Goal: Task Accomplishment & Management: Use online tool/utility

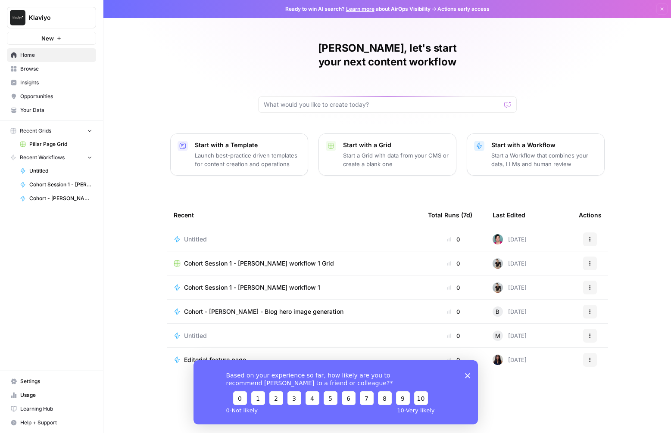
click at [40, 413] on link "Learning Hub" at bounding box center [51, 409] width 89 height 14
click at [41, 72] on span "Browse" at bounding box center [56, 69] width 72 height 8
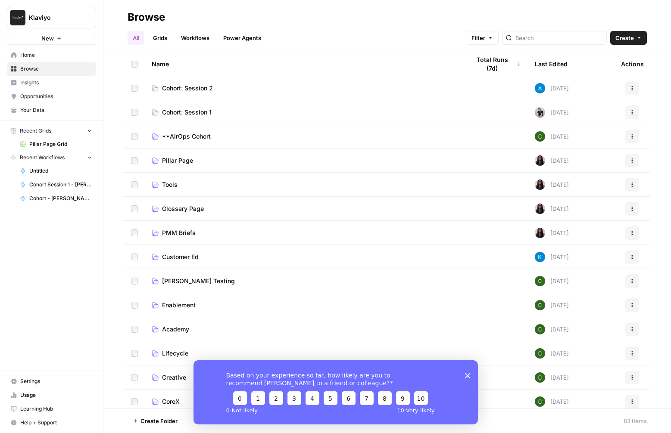
click at [242, 109] on link "Cohort: Session 1" at bounding box center [304, 112] width 304 height 9
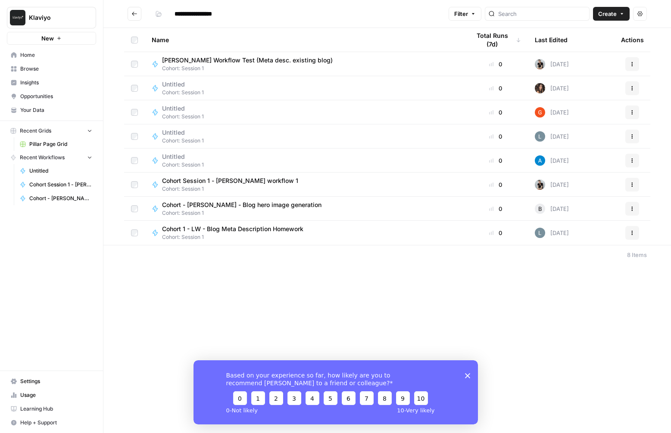
click at [461, 378] on div "Based on your experience so far, how likely are you to recommend AirOps to a fr…" at bounding box center [335, 392] width 284 height 64
click at [467, 375] on polygon "Close survey" at bounding box center [466, 375] width 5 height 5
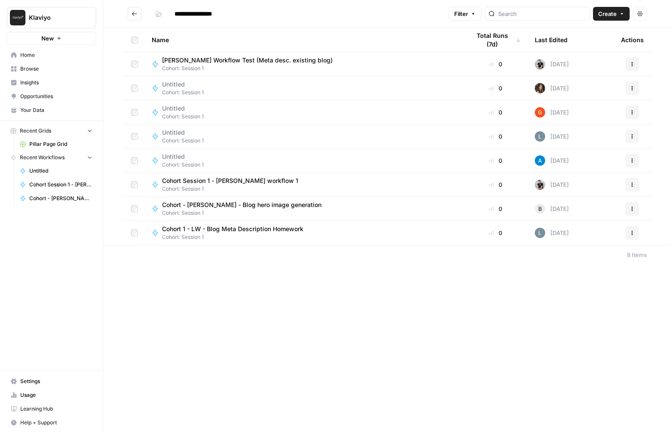
click at [369, 348] on div "**********" at bounding box center [386, 216] width 567 height 433
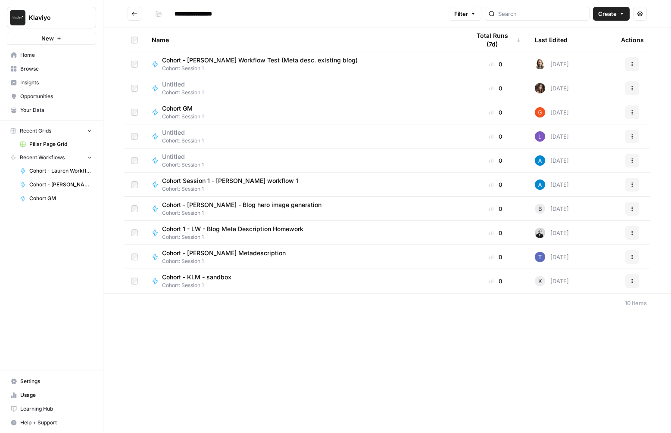
click at [31, 113] on span "Your Data" at bounding box center [56, 110] width 72 height 8
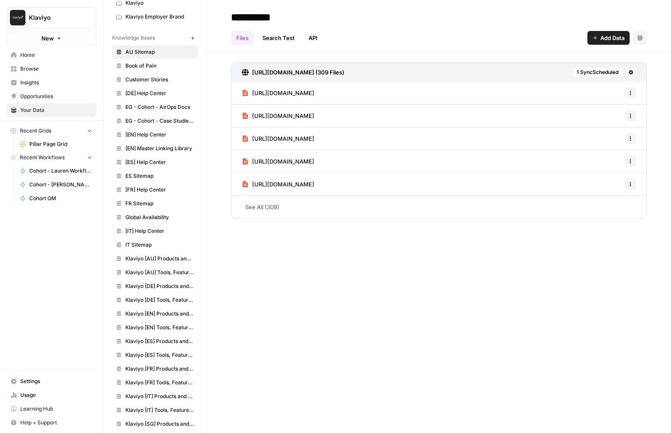
scroll to position [62, 0]
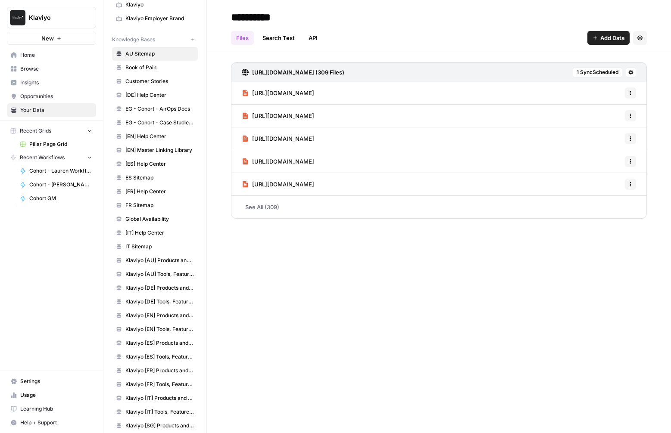
click at [150, 284] on span "Klaviyo [DE] Products and Solutions" at bounding box center [159, 288] width 68 height 8
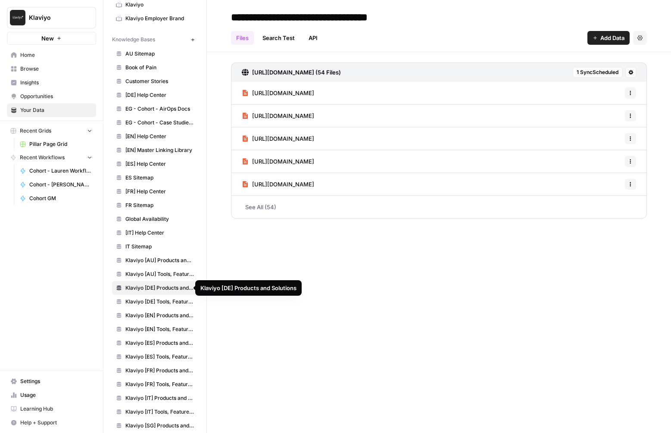
click at [152, 297] on link "Klaviyo [DE] Tools, Features, Marketing Resources, Glossary, Blogs" at bounding box center [155, 302] width 86 height 14
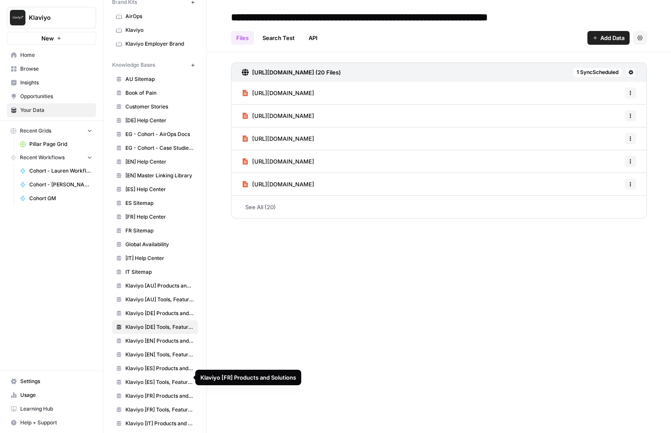
scroll to position [17, 0]
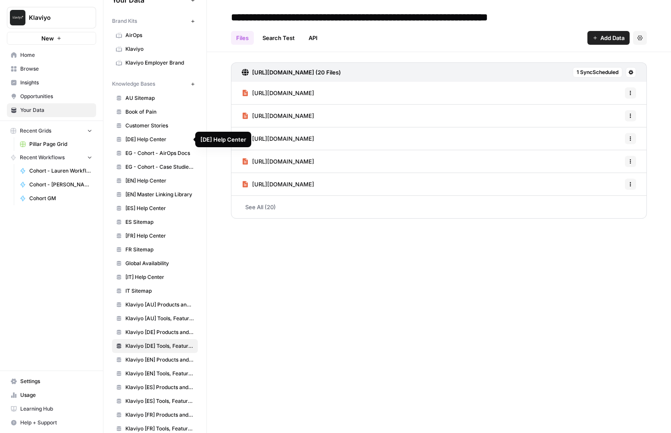
click at [165, 139] on span "[DE] Help Center" at bounding box center [159, 140] width 68 height 8
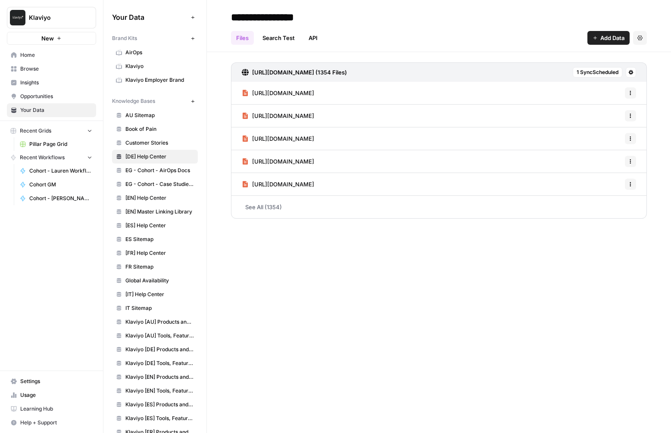
click at [149, 47] on link "AirOps" at bounding box center [155, 53] width 86 height 14
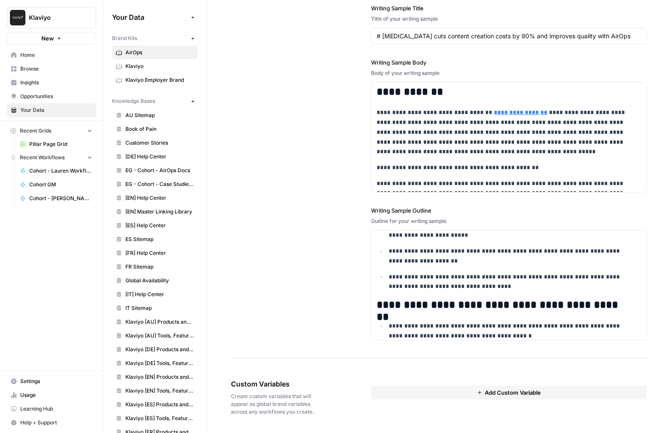
scroll to position [643, 0]
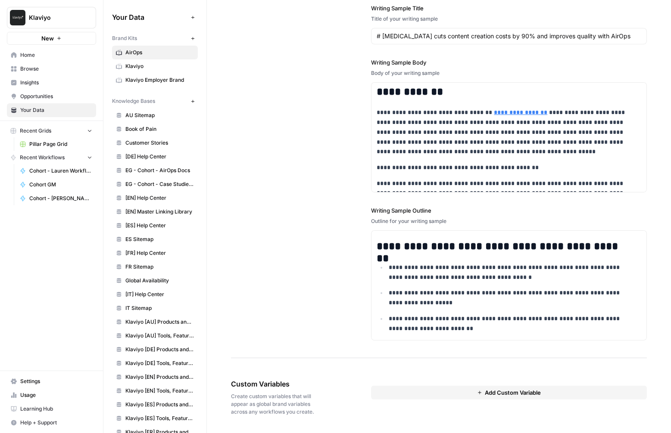
click at [137, 64] on span "Klaviyo" at bounding box center [159, 66] width 68 height 8
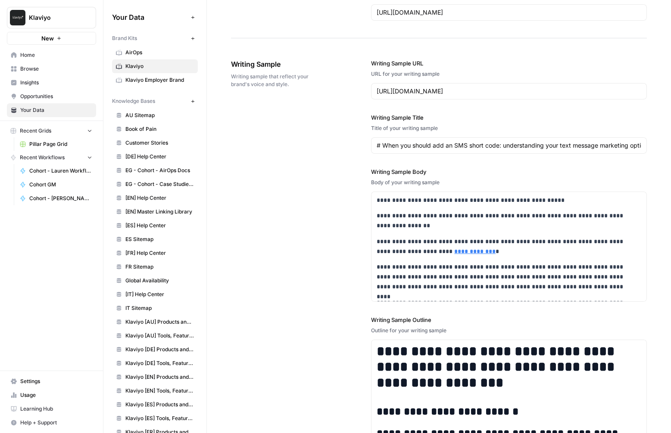
scroll to position [1474, 0]
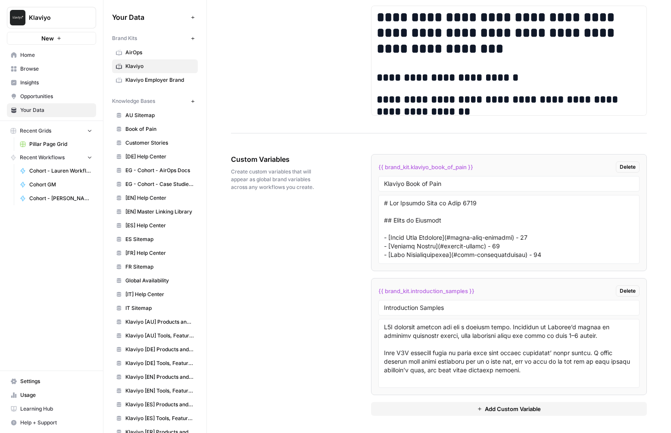
click at [137, 80] on span "Klaviyo Employer Brand" at bounding box center [159, 80] width 68 height 8
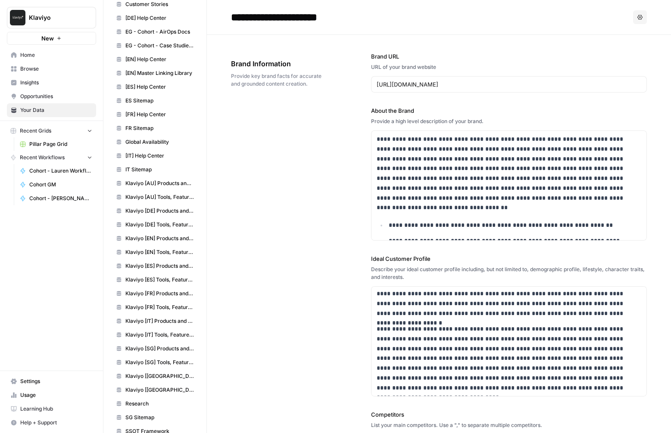
scroll to position [182, 0]
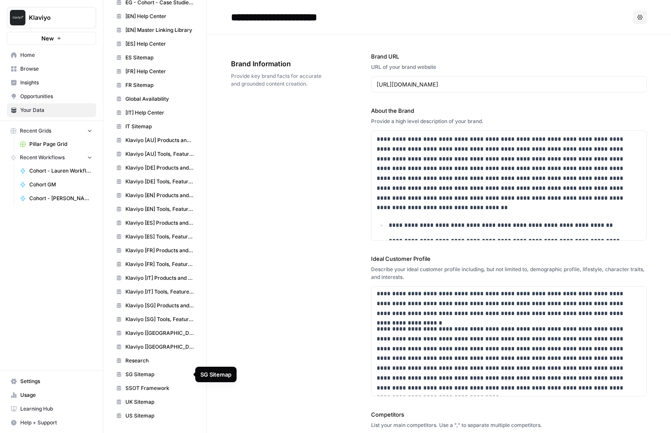
click at [142, 379] on link "SG Sitemap" at bounding box center [155, 375] width 86 height 14
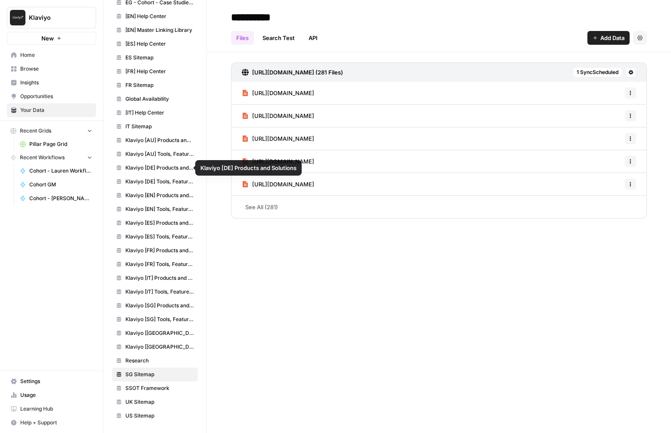
click at [128, 162] on link "Klaviyo [DE] Products and Solutions" at bounding box center [155, 168] width 86 height 14
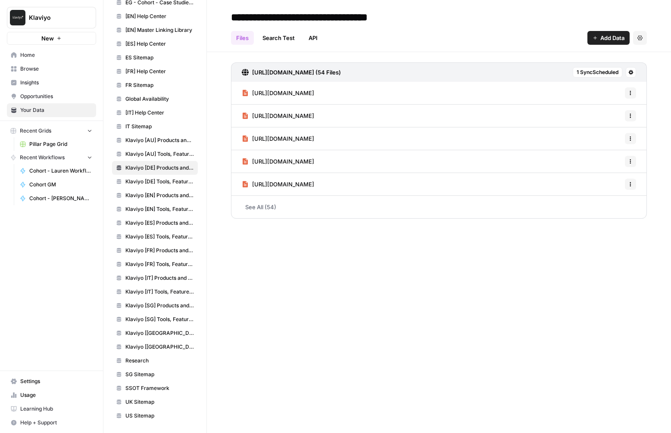
click at [269, 204] on link "See All (54)" at bounding box center [439, 207] width 416 height 22
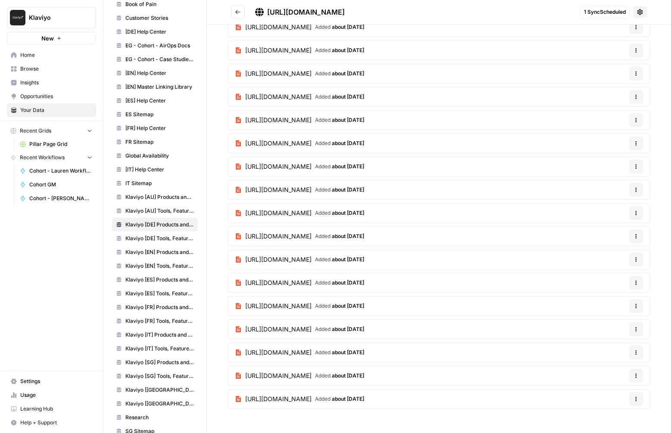
scroll to position [40, 0]
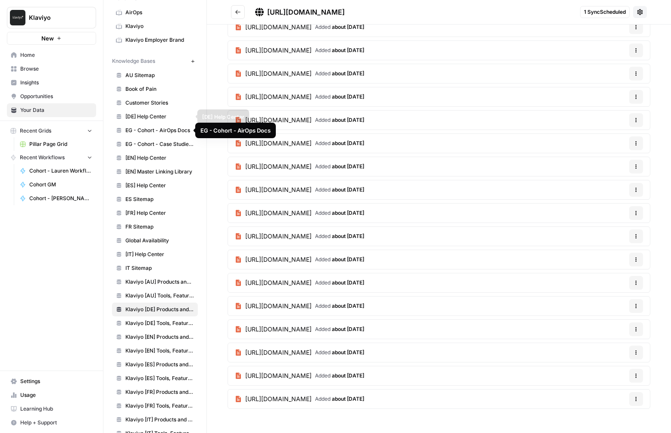
click at [152, 111] on link "[DE] Help Center" at bounding box center [155, 117] width 86 height 14
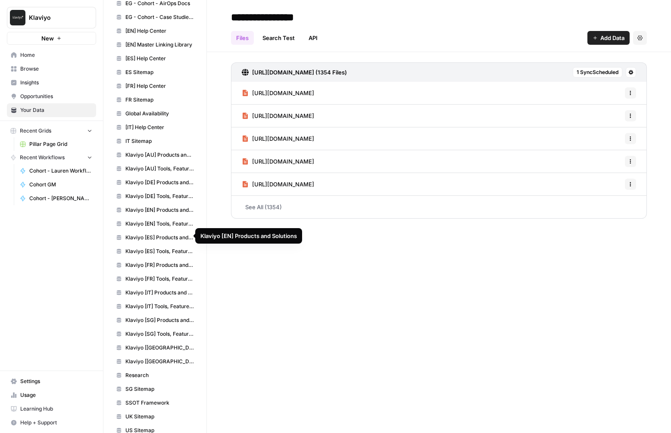
scroll to position [182, 0]
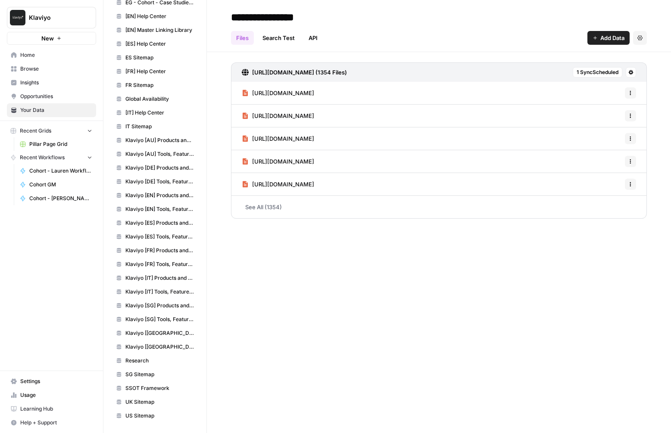
click at [140, 360] on span "Research" at bounding box center [159, 361] width 68 height 8
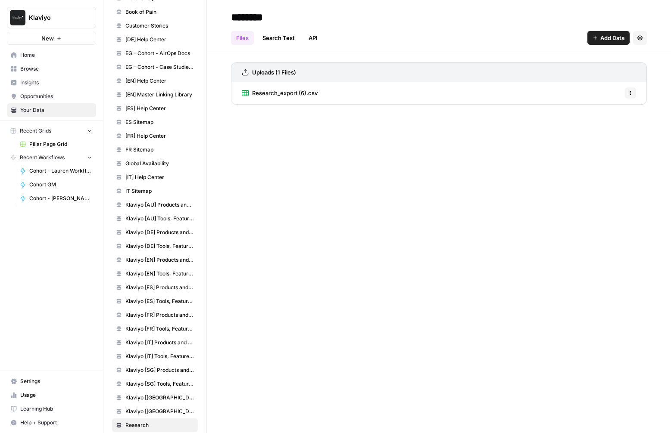
scroll to position [182, 0]
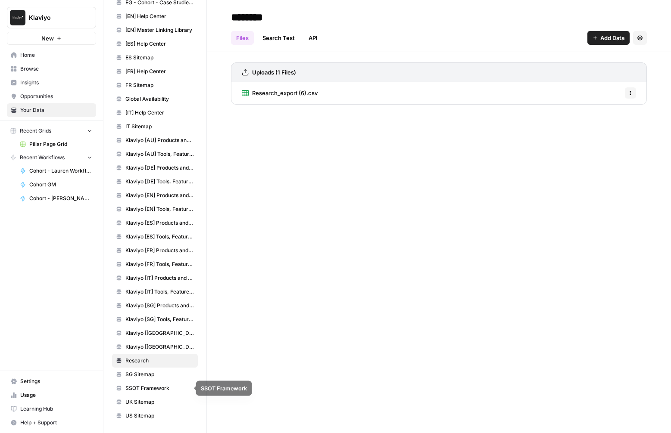
click at [145, 387] on span "SSOT Framework" at bounding box center [159, 389] width 68 height 8
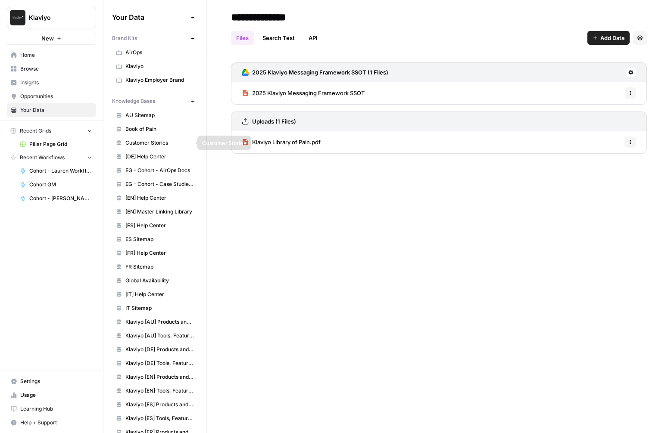
click at [157, 142] on span "Customer Stories" at bounding box center [159, 143] width 68 height 8
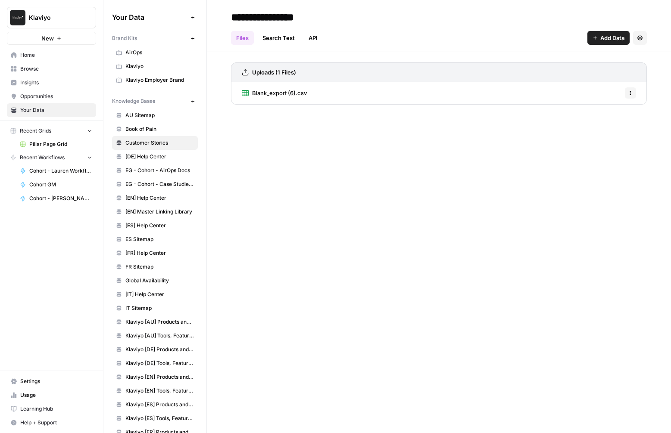
click at [135, 71] on link "Klaviyo" at bounding box center [155, 66] width 86 height 14
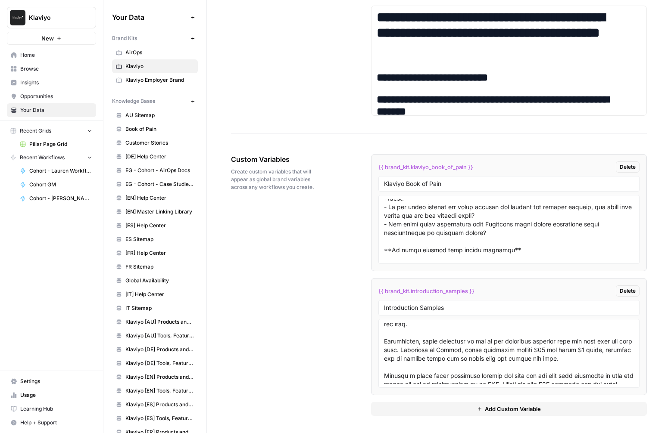
scroll to position [236, 0]
click at [146, 50] on span "AirOps" at bounding box center [159, 53] width 68 height 8
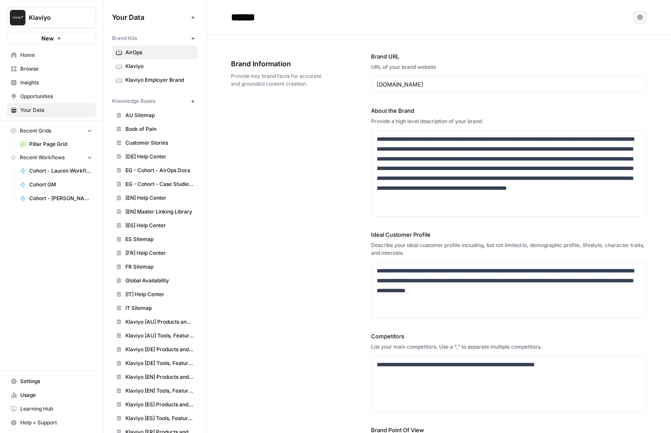
click at [137, 77] on span "Klaviyo Employer Brand" at bounding box center [159, 80] width 68 height 8
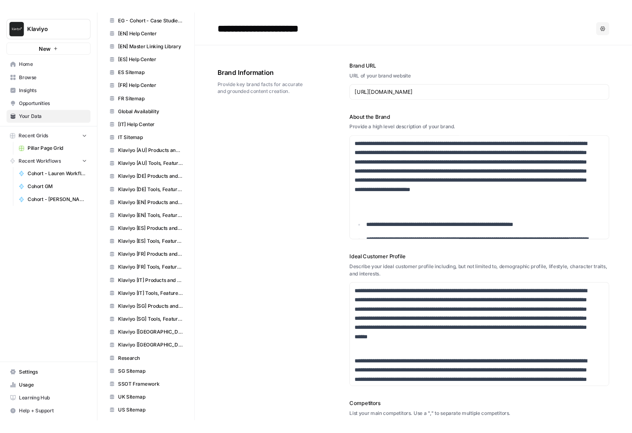
scroll to position [182, 0]
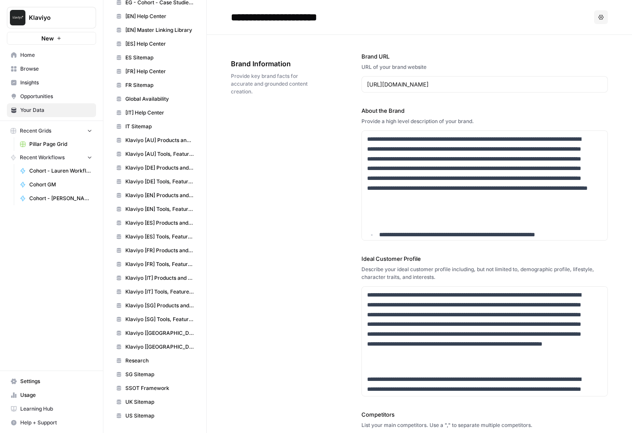
click at [27, 54] on span "Home" at bounding box center [56, 55] width 72 height 8
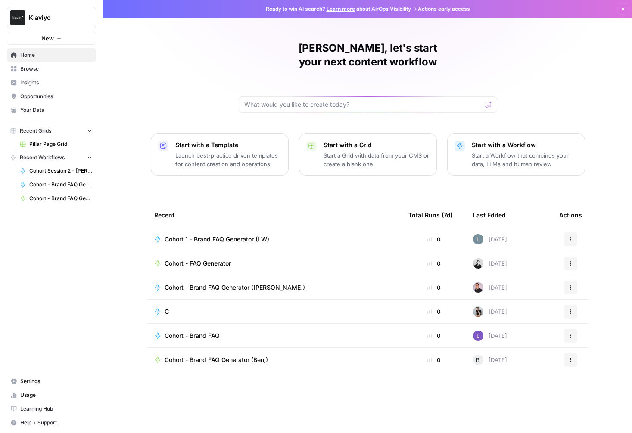
click at [57, 70] on span "Browse" at bounding box center [56, 69] width 72 height 8
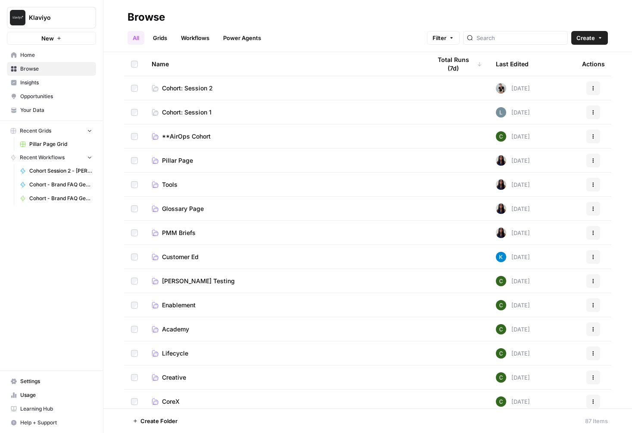
click at [197, 90] on span "Cohort: Session 2" at bounding box center [187, 88] width 51 height 9
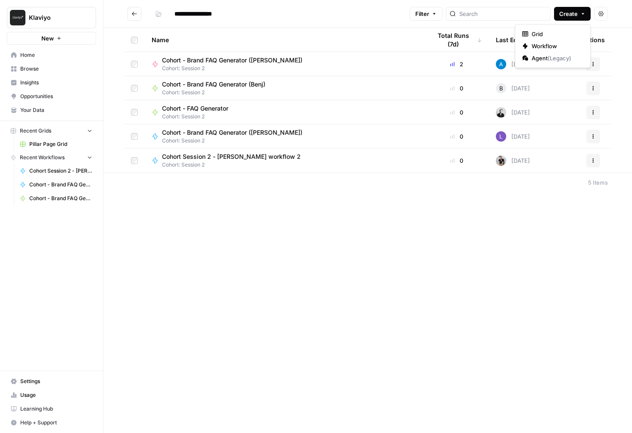
click at [564, 14] on span "Create" at bounding box center [568, 13] width 19 height 9
click at [546, 43] on span "Workflow" at bounding box center [555, 46] width 48 height 9
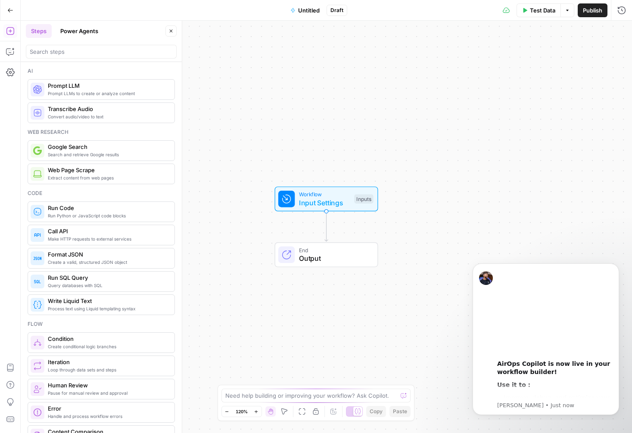
click at [16, 9] on button "Go Back" at bounding box center [11, 11] width 16 height 16
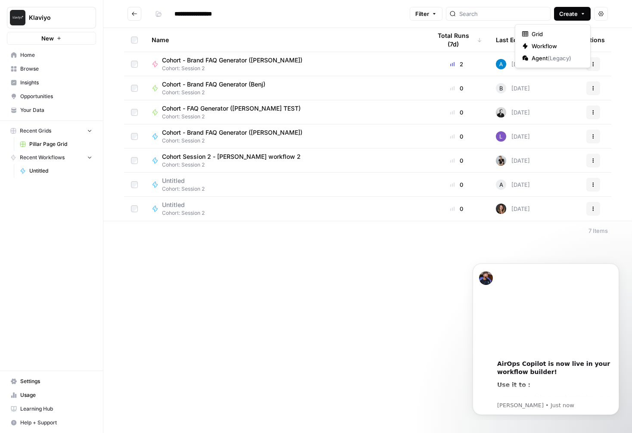
click at [572, 15] on span "Create" at bounding box center [568, 13] width 19 height 9
drag, startPoint x: 545, startPoint y: 45, endPoint x: 541, endPoint y: 54, distance: 9.3
click at [545, 45] on span "Workflow" at bounding box center [555, 46] width 48 height 9
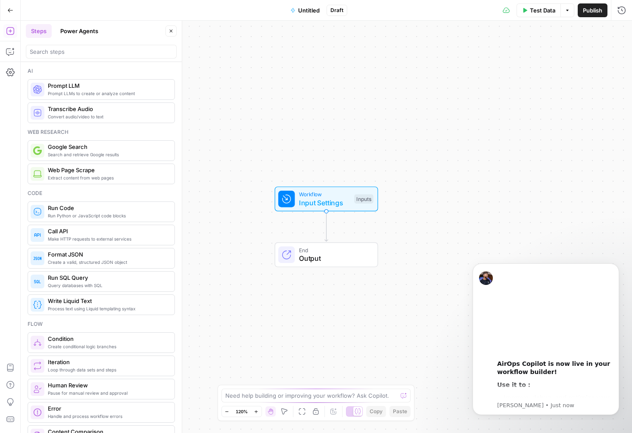
click at [305, 12] on span "Untitled" at bounding box center [309, 10] width 22 height 9
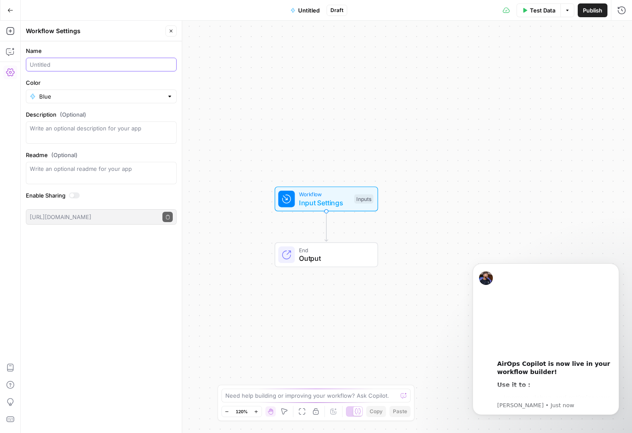
drag, startPoint x: 75, startPoint y: 66, endPoint x: 110, endPoint y: 75, distance: 35.7
click at [75, 66] on input "Name" at bounding box center [101, 64] width 143 height 9
type input "Cohort - Brand FAQ Generator ([PERSON_NAME])"
click at [590, 14] on span "Publish" at bounding box center [592, 10] width 19 height 9
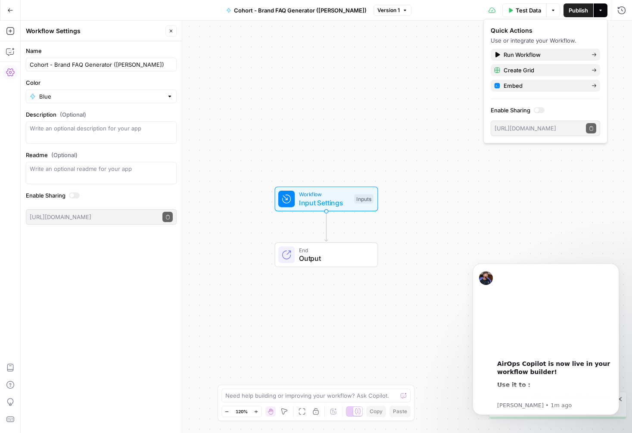
click at [398, 146] on div "Workflow Input Settings Inputs End Output" at bounding box center [326, 227] width 611 height 413
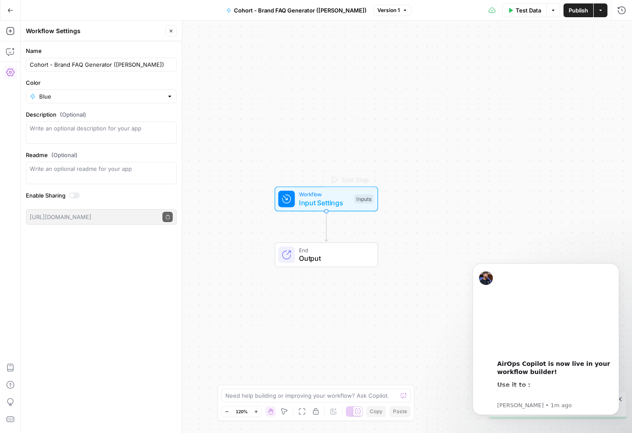
click at [306, 199] on span "Input Settings" at bounding box center [324, 203] width 51 height 10
click at [523, 62] on span "Add Field" at bounding box center [534, 58] width 25 height 9
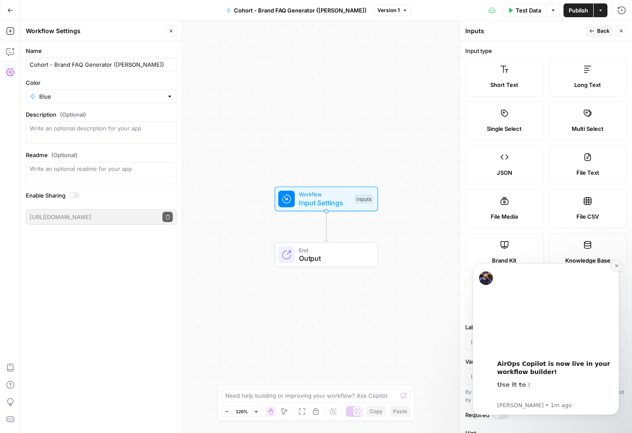
click at [615, 266] on icon "Dismiss notification" at bounding box center [616, 266] width 5 height 5
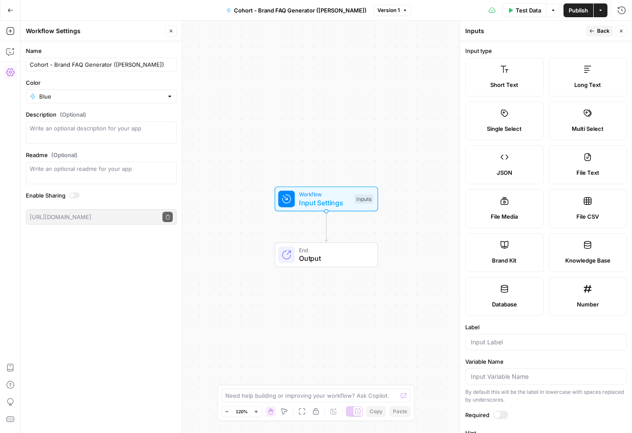
drag, startPoint x: 497, startPoint y: 255, endPoint x: 499, endPoint y: 263, distance: 7.4
click at [497, 255] on label "Brand Kit" at bounding box center [504, 252] width 78 height 39
type input "Brand Kit"
type input "brand_kit"
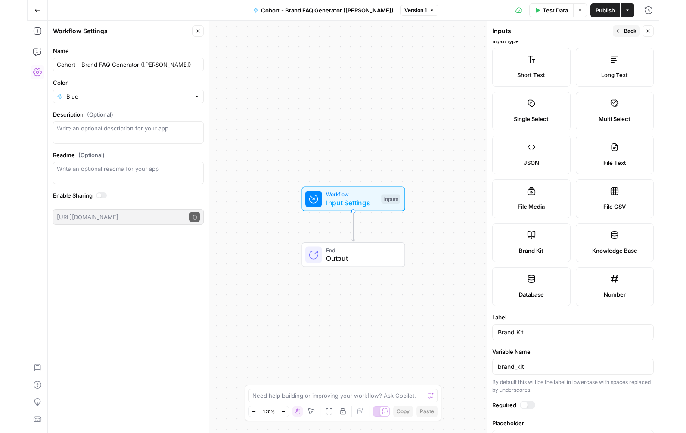
scroll to position [40, 0]
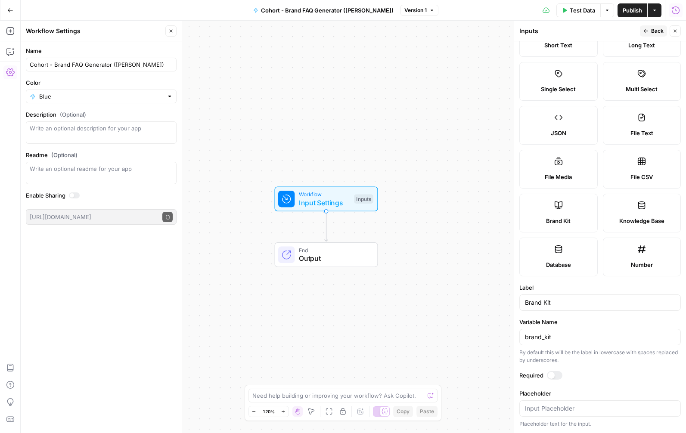
click at [627, 12] on span "Publish" at bounding box center [632, 10] width 19 height 9
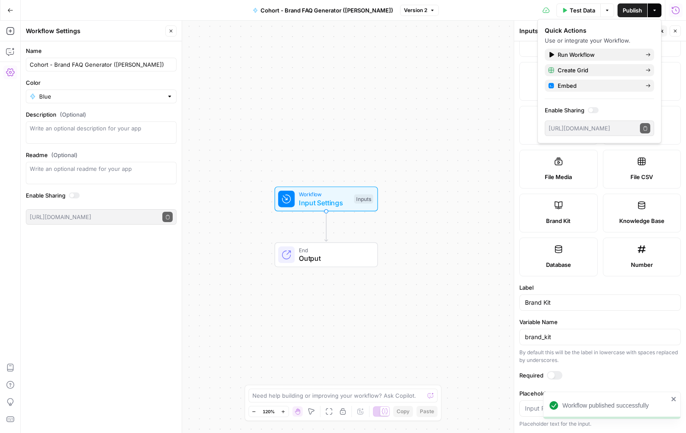
drag, startPoint x: 408, startPoint y: 231, endPoint x: 410, endPoint y: 235, distance: 4.8
click at [408, 231] on div "Workflow Input Settings Inputs End Output" at bounding box center [353, 227] width 665 height 413
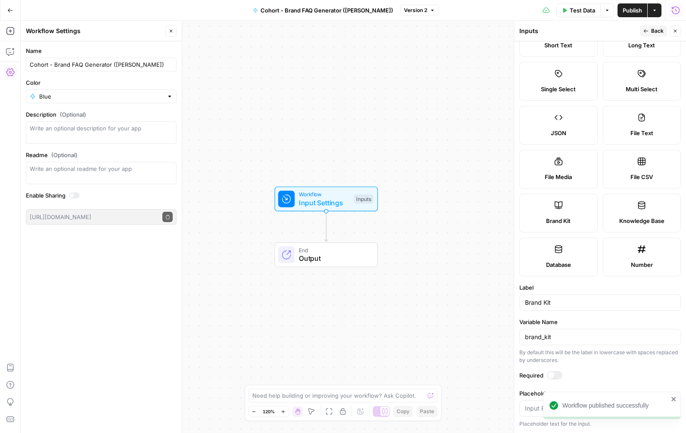
click at [450, 233] on div "Workflow Input Settings Inputs End Output" at bounding box center [353, 227] width 665 height 413
click at [654, 31] on span "Back" at bounding box center [657, 31] width 12 height 8
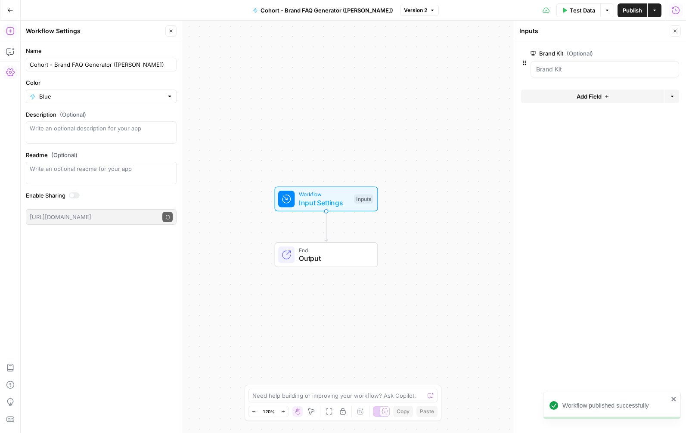
click at [9, 30] on icon "button" at bounding box center [10, 31] width 9 height 9
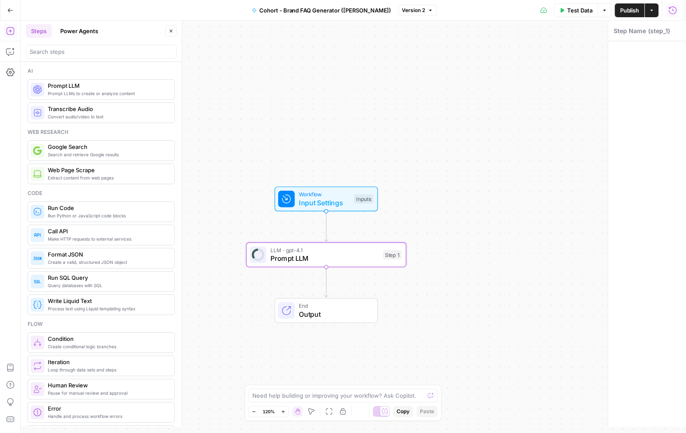
type textarea "Prompt LLM"
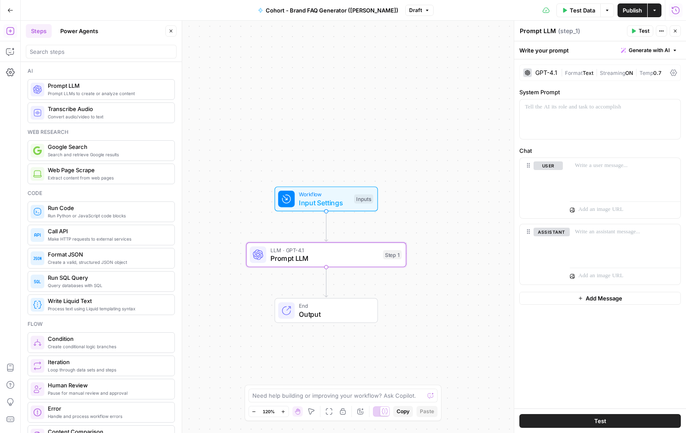
click at [311, 200] on span "Input Settings" at bounding box center [324, 203] width 51 height 10
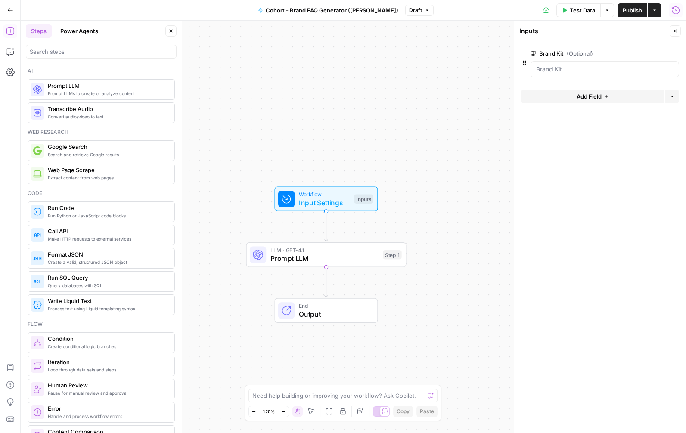
click at [269, 251] on div "LLM · GPT-4.1 Prompt LLM Step 1 Copy step Delete step Add Note Test" at bounding box center [326, 255] width 152 height 18
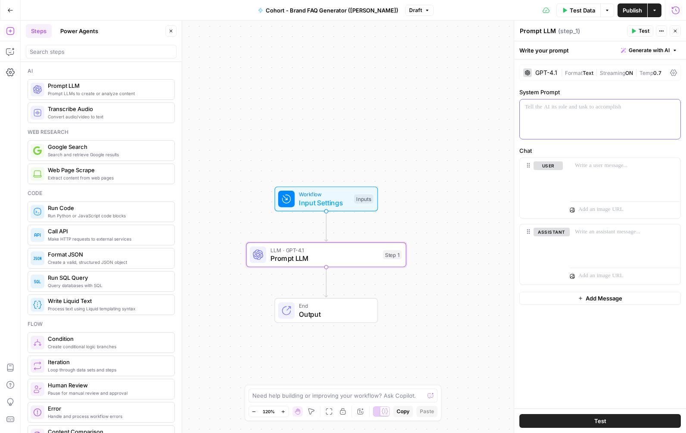
click at [573, 125] on div at bounding box center [600, 119] width 161 height 40
click at [577, 10] on span "Test Data" at bounding box center [582, 10] width 25 height 9
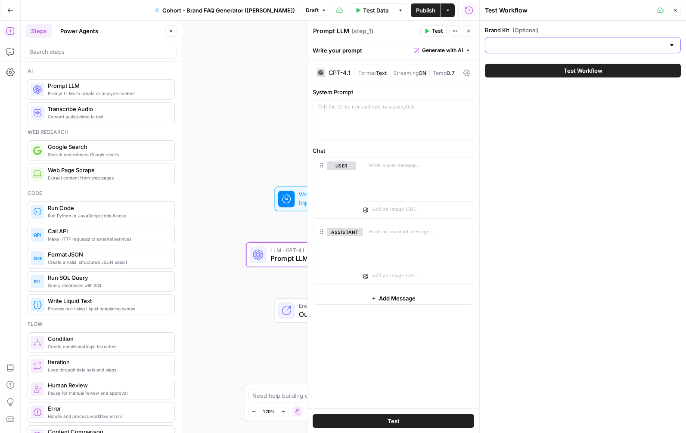
click at [537, 46] on input "Brand Kit (Optional)" at bounding box center [578, 45] width 174 height 9
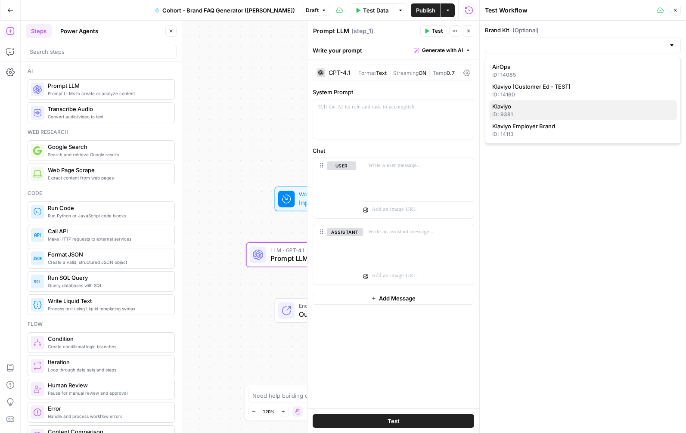
click at [528, 118] on div "ID: 9381" at bounding box center [582, 115] width 181 height 8
type input "Klaviyo"
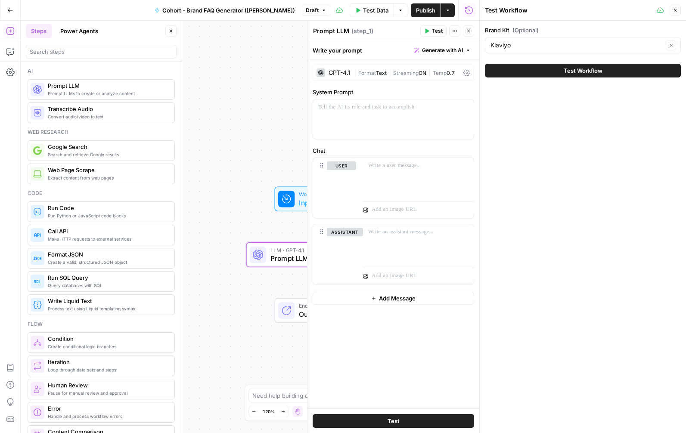
click at [670, 9] on icon "button" at bounding box center [675, 10] width 5 height 5
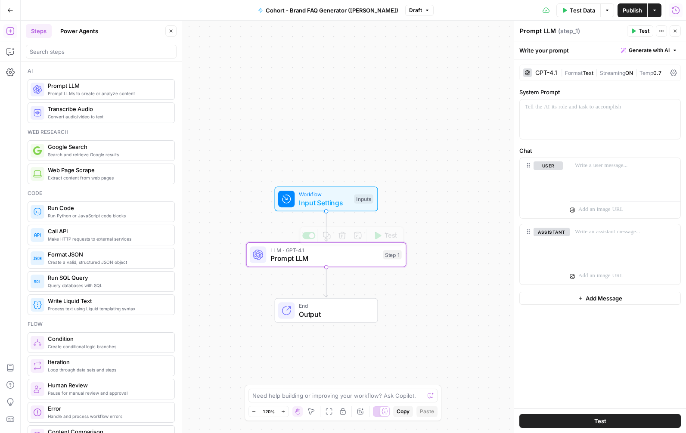
click at [357, 257] on span "Prompt LLM" at bounding box center [324, 258] width 109 height 10
click at [578, 116] on div at bounding box center [600, 119] width 161 height 40
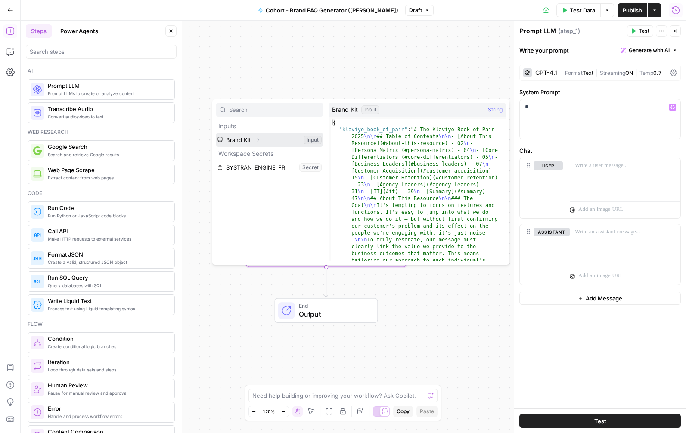
click at [258, 140] on icon "button" at bounding box center [257, 139] width 5 height 5
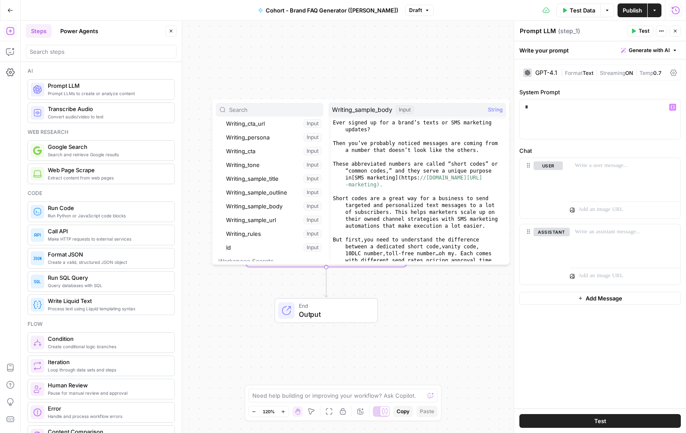
scroll to position [151, 0]
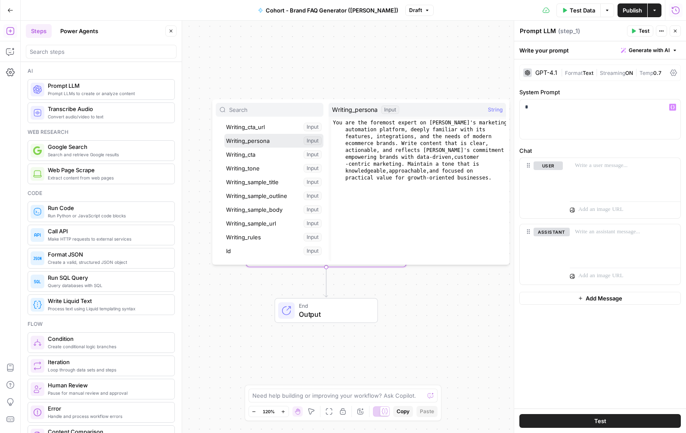
click at [269, 143] on button "Select variable Writing_persona" at bounding box center [273, 141] width 99 height 14
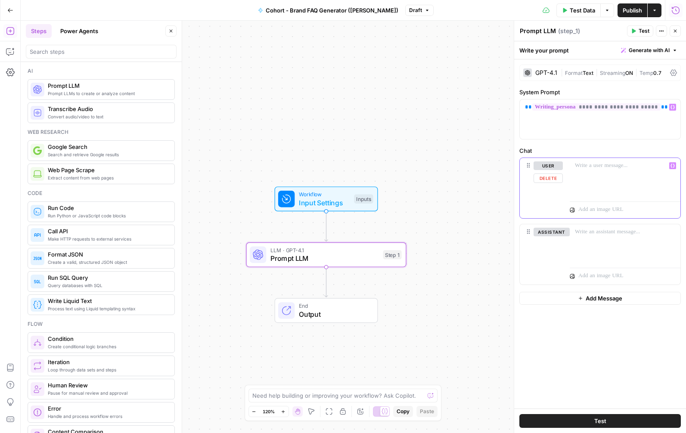
click at [601, 171] on div at bounding box center [625, 178] width 111 height 40
click at [617, 165] on p "**********" at bounding box center [625, 166] width 100 height 9
drag, startPoint x: 663, startPoint y: 167, endPoint x: 671, endPoint y: 197, distance: 31.1
click at [663, 168] on p "**********" at bounding box center [625, 166] width 100 height 9
drag, startPoint x: 674, startPoint y: 168, endPoint x: 674, endPoint y: 189, distance: 21.1
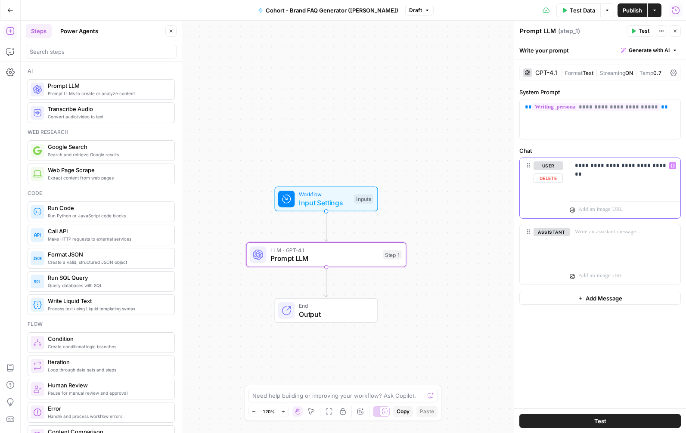
click at [670, 168] on icon "button" at bounding box center [673, 166] width 4 height 4
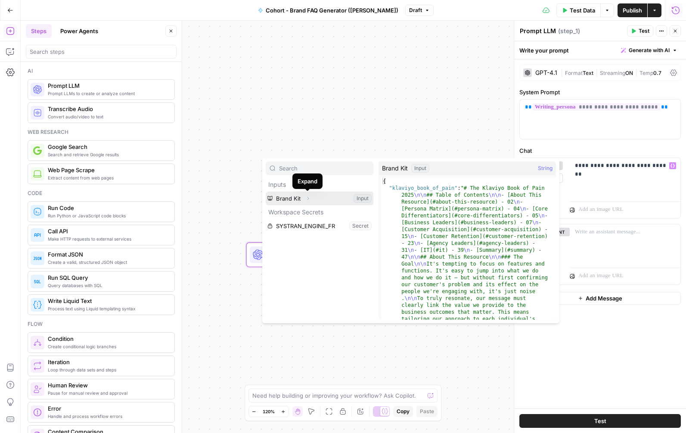
click at [302, 198] on button "Expand" at bounding box center [307, 198] width 11 height 11
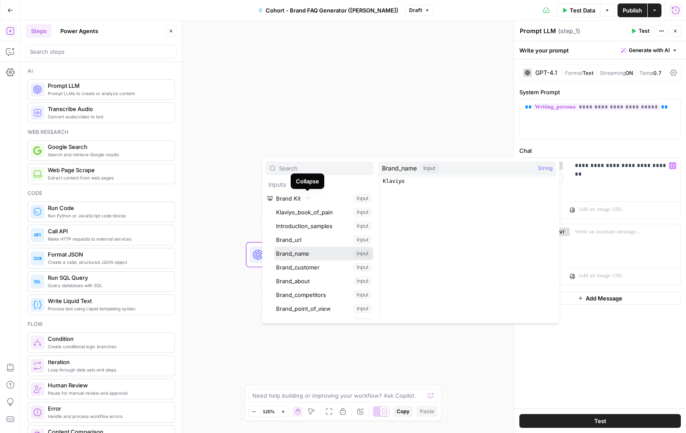
click at [304, 252] on button "Select variable Brand_name" at bounding box center [323, 254] width 99 height 14
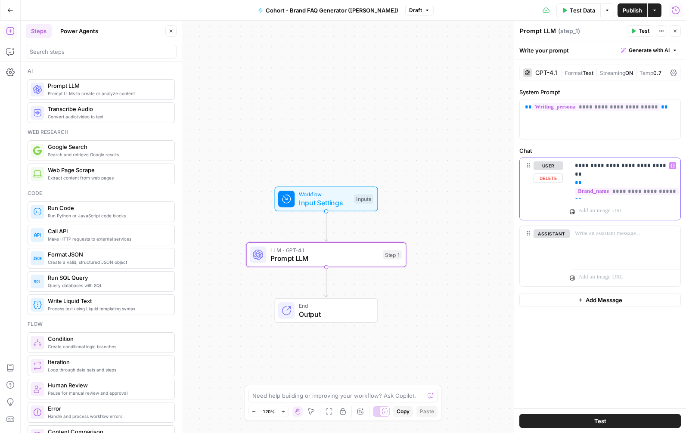
click at [598, 196] on div "**********" at bounding box center [625, 178] width 111 height 41
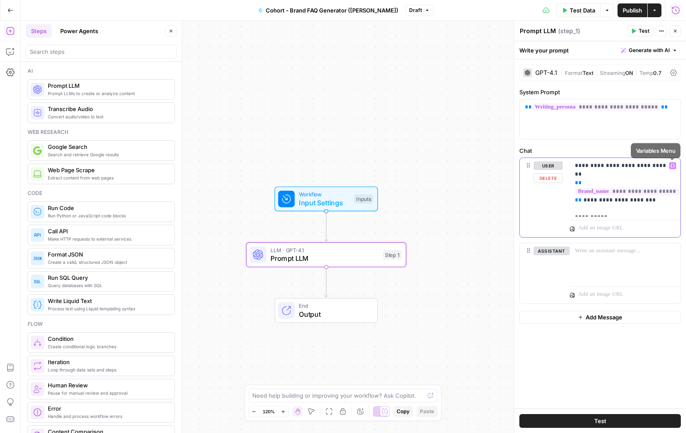
drag, startPoint x: 674, startPoint y: 163, endPoint x: 669, endPoint y: 178, distance: 15.7
click at [670, 163] on button "Variables Menu" at bounding box center [672, 165] width 7 height 7
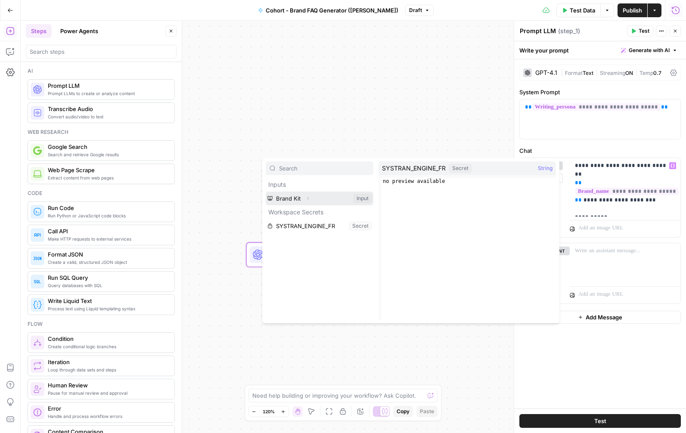
click at [307, 196] on icon "button" at bounding box center [307, 198] width 5 height 5
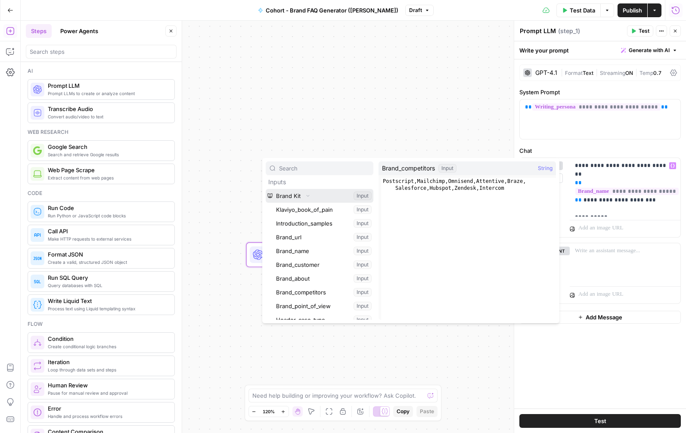
scroll to position [49, 0]
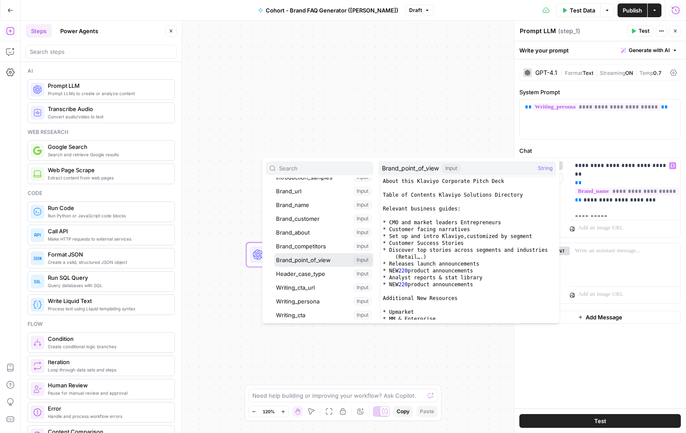
click at [311, 257] on button "Select variable Brand_point_of_view" at bounding box center [323, 260] width 99 height 14
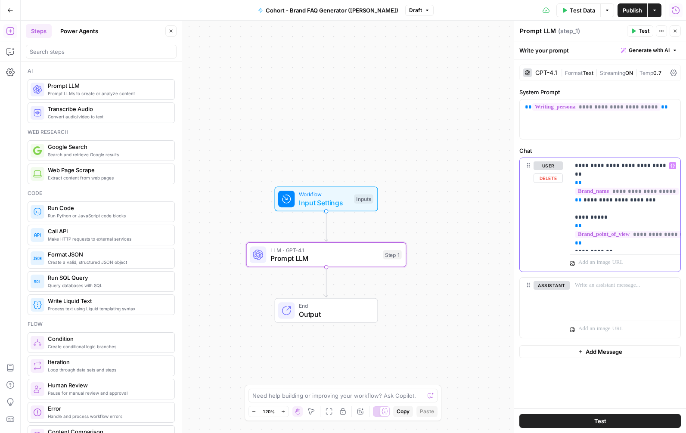
click at [670, 165] on icon "button" at bounding box center [673, 166] width 4 height 4
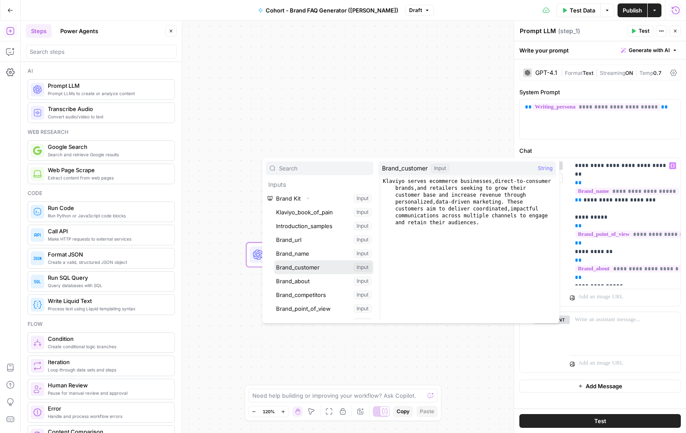
click at [315, 265] on button "Select variable Brand_customer" at bounding box center [323, 268] width 99 height 14
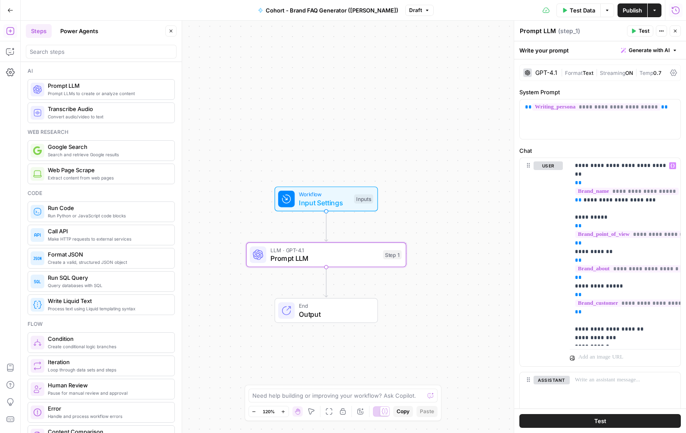
click at [639, 28] on span "Test" at bounding box center [644, 31] width 11 height 8
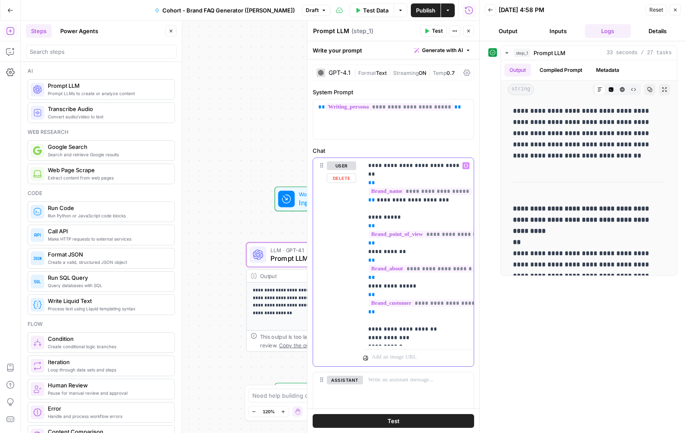
click at [369, 331] on p "**********" at bounding box center [415, 252] width 94 height 181
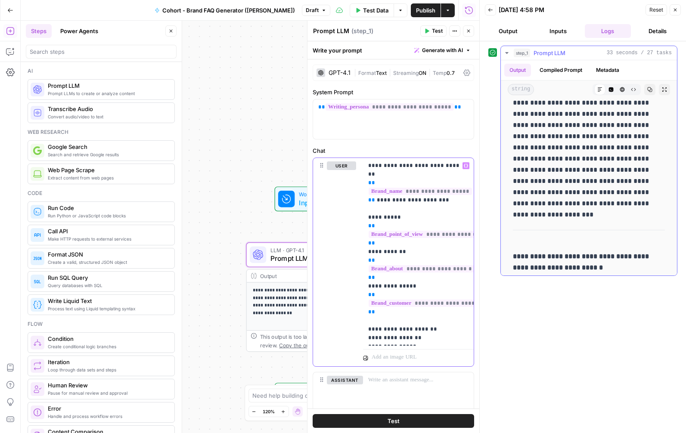
scroll to position [842, 0]
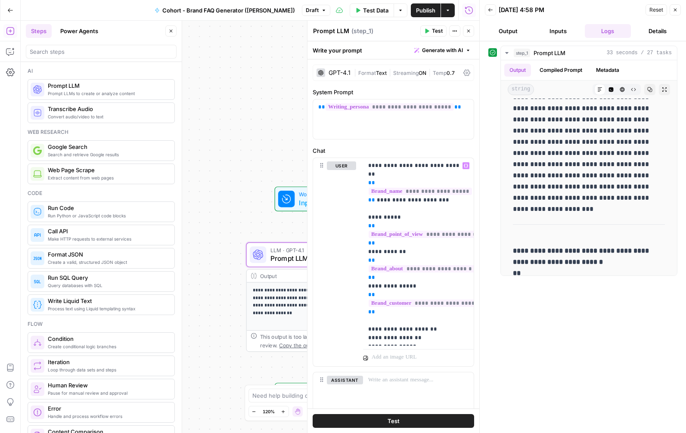
click at [435, 30] on span "Test" at bounding box center [437, 31] width 11 height 8
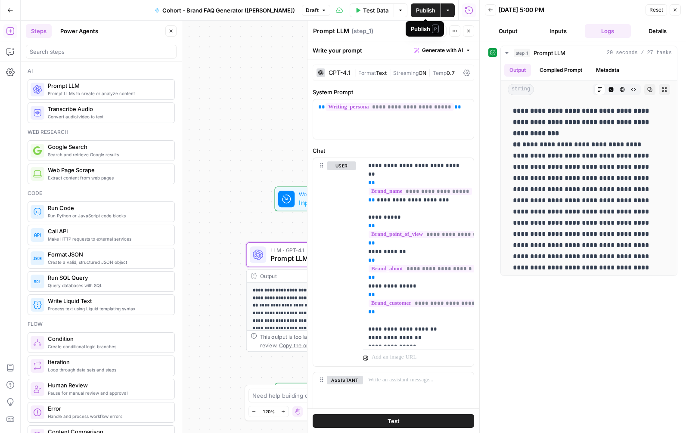
click at [425, 9] on span "Publish" at bounding box center [425, 10] width 19 height 9
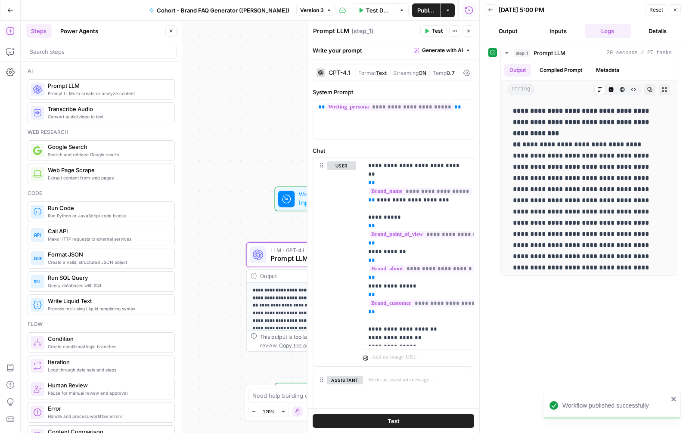
click at [246, 158] on div "**********" at bounding box center [250, 227] width 459 height 413
click at [677, 11] on icon "button" at bounding box center [675, 9] width 5 height 5
